Goal: Task Accomplishment & Management: Use online tool/utility

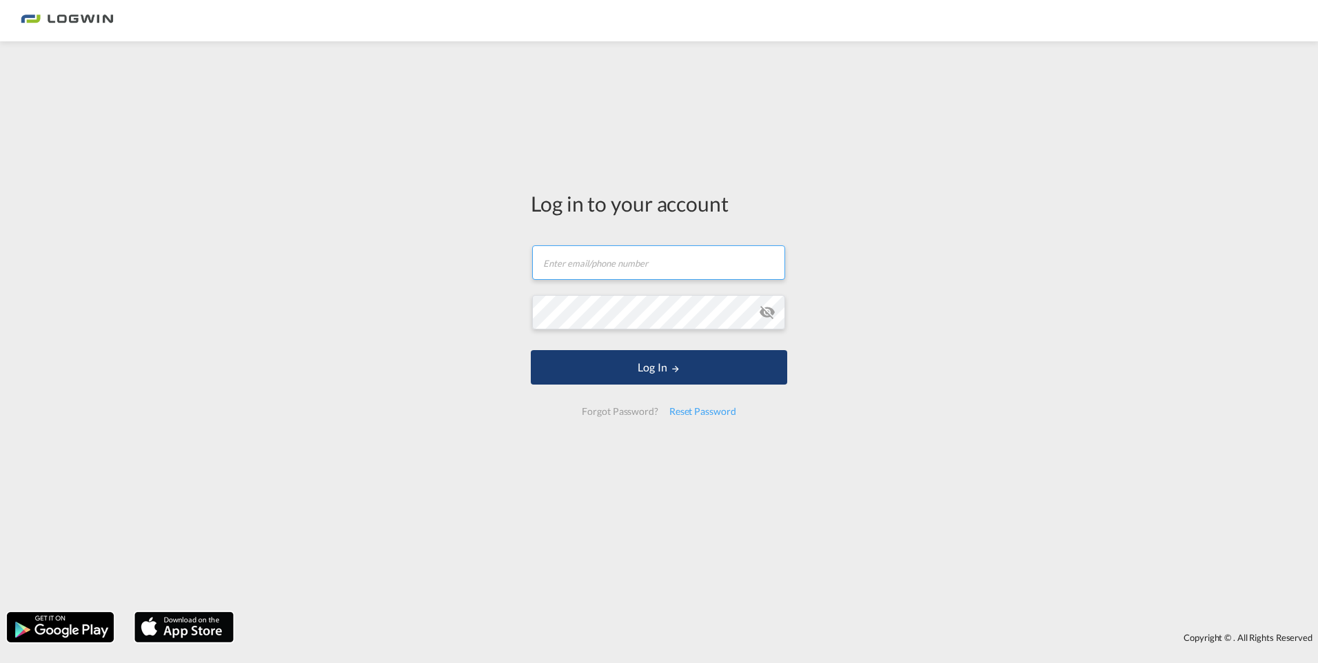
type input "[PERSON_NAME][EMAIL_ADDRESS][PERSON_NAME][DOMAIN_NAME]"
click at [622, 370] on button "Log In" at bounding box center [659, 367] width 256 height 34
